Goal: Task Accomplishment & Management: Manage account settings

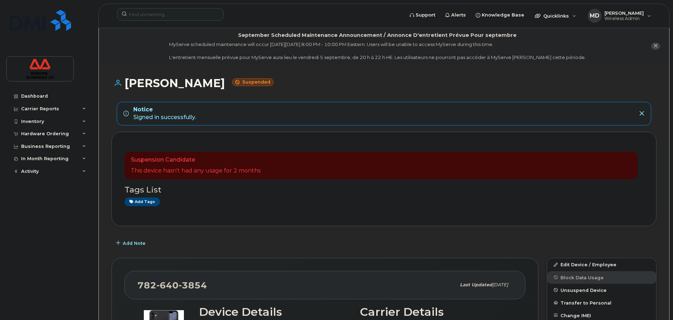
click at [469, 80] on h1 "Penny Arsenault Suspended" at bounding box center [384, 83] width 545 height 12
click at [658, 46] on button "close notification" at bounding box center [655, 46] width 9 height 7
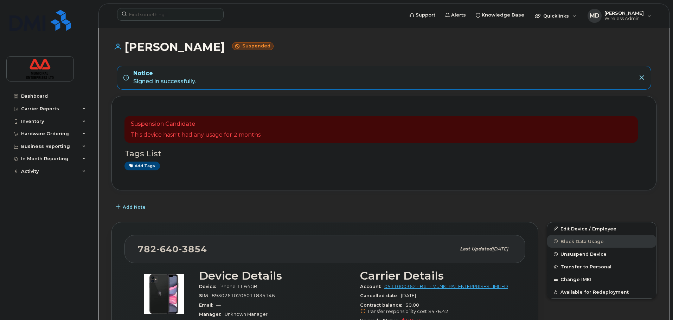
click at [446, 60] on div "Penny Arsenault Suspended" at bounding box center [384, 53] width 545 height 25
click at [172, 8] on header "Support Alerts Knowledge Base Quicklinks Suspend / Cancel Device Change SIM Car…" at bounding box center [383, 16] width 571 height 25
click at [173, 14] on input at bounding box center [170, 14] width 107 height 13
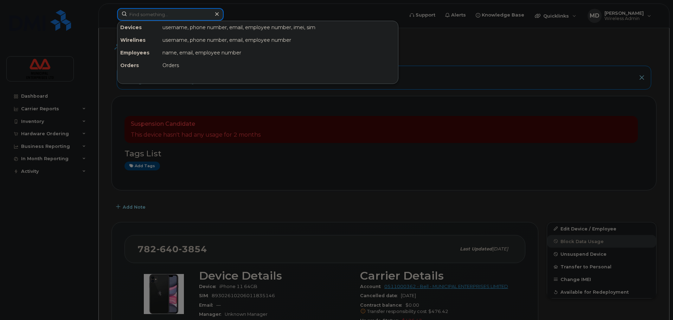
paste input "7826416077"
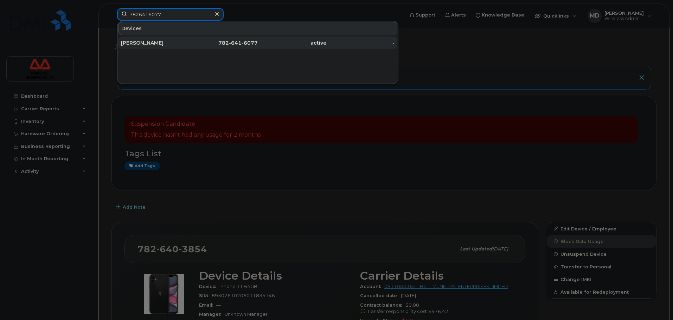
type input "7826416077"
click at [128, 40] on div "Jamal Alguire" at bounding box center [155, 42] width 69 height 7
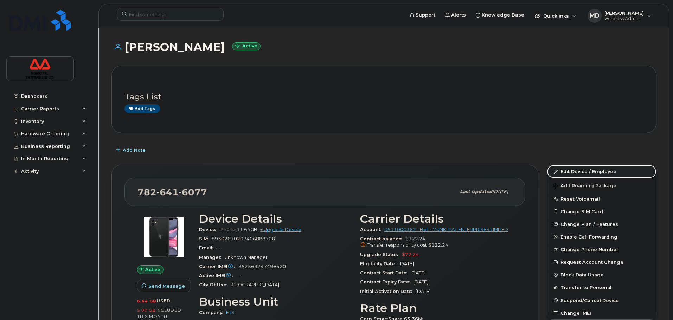
click at [573, 175] on link "Edit Device / Employee" at bounding box center [601, 171] width 109 height 13
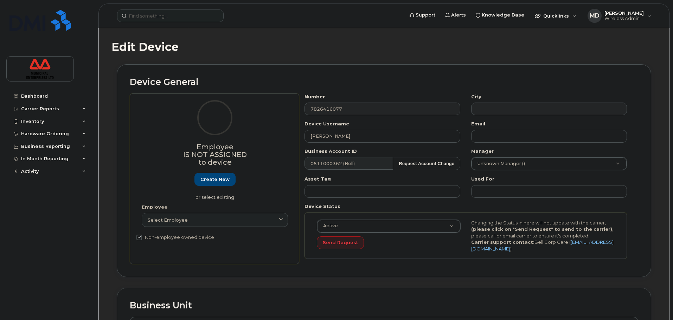
select select "3844641"
drag, startPoint x: 350, startPoint y: 133, endPoint x: 260, endPoint y: 131, distance: 90.1
click at [261, 131] on div "Employee Is not assigned to device Create new or select existing Employee Selec…" at bounding box center [384, 179] width 509 height 171
type input "Gilles Melanson"
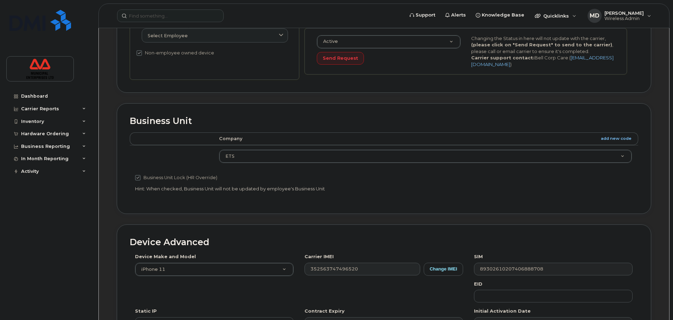
scroll to position [299, 0]
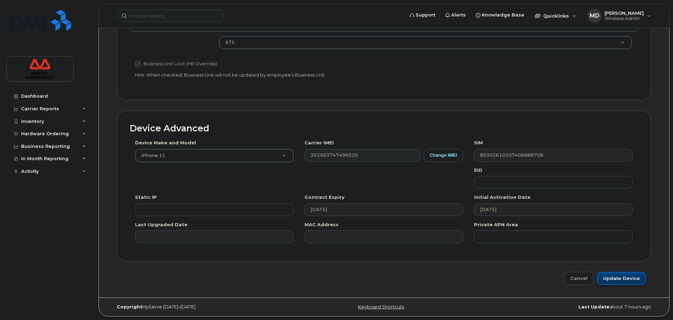
click at [621, 274] on input "Update Device" at bounding box center [621, 278] width 49 height 13
type input "Saving..."
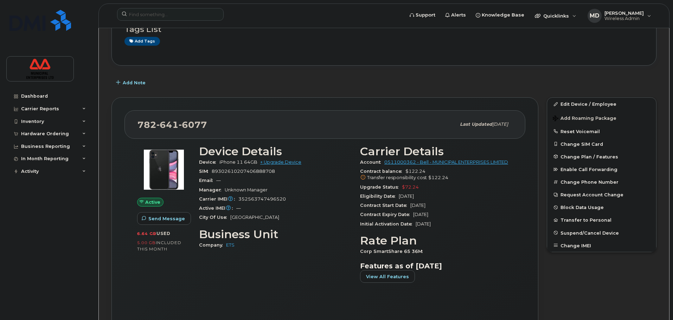
scroll to position [70, 0]
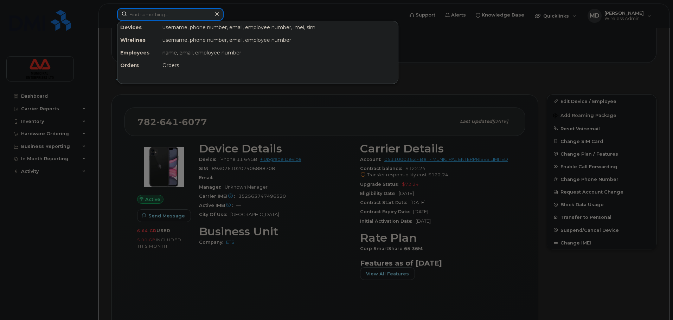
click at [165, 13] on input at bounding box center [170, 14] width 107 height 13
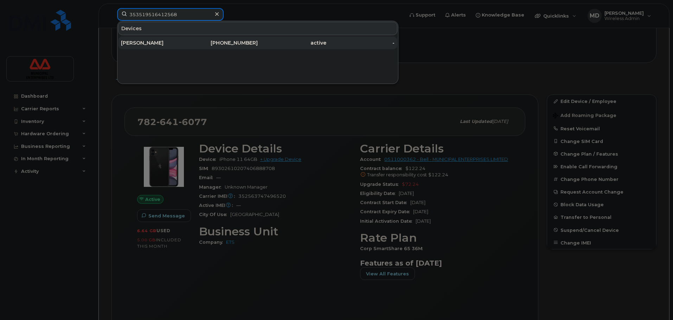
type input "353519516412568"
click at [247, 40] on div "[PHONE_NUMBER]" at bounding box center [224, 42] width 69 height 7
